Goal: Find contact information: Find contact information

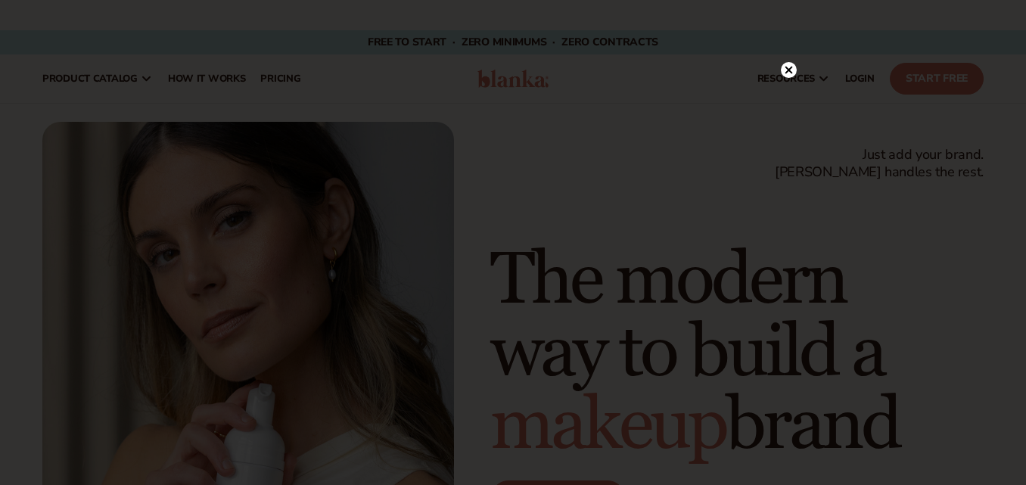
click at [788, 76] on circle at bounding box center [789, 70] width 16 height 16
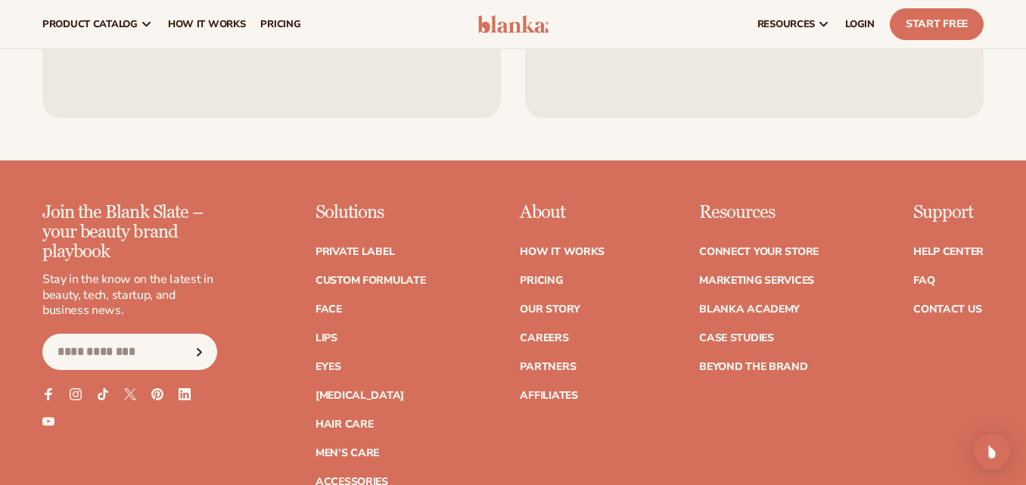
scroll to position [5603, 0]
click at [933, 305] on link "Contact Us" at bounding box center [947, 310] width 68 height 11
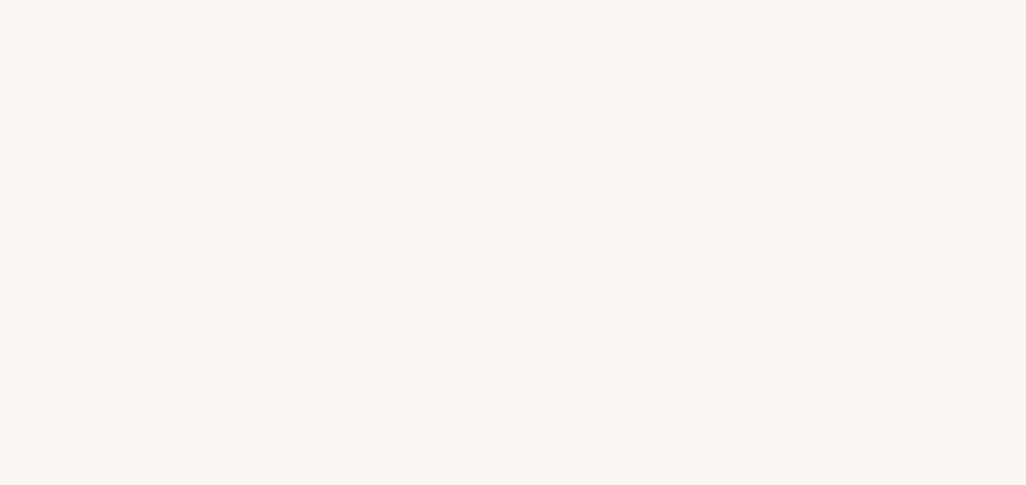
scroll to position [560, 0]
